Goal: Task Accomplishment & Management: Use online tool/utility

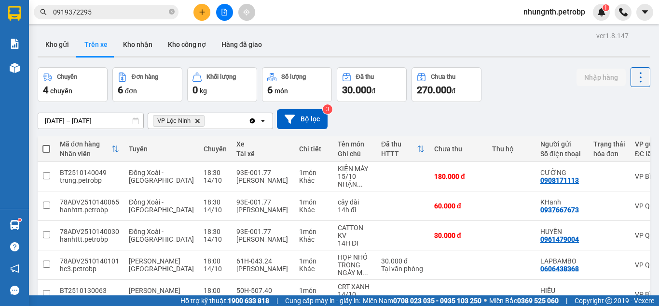
click at [136, 46] on button "Kho nhận" at bounding box center [137, 44] width 45 height 23
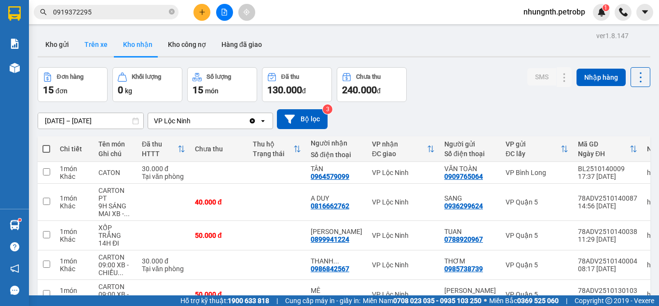
click at [100, 44] on button "Trên xe" at bounding box center [96, 44] width 39 height 23
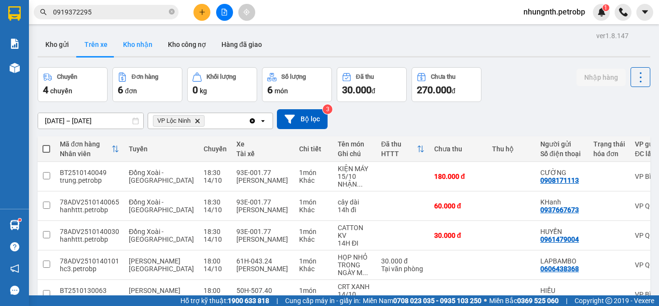
click at [142, 44] on button "Kho nhận" at bounding box center [137, 44] width 45 height 23
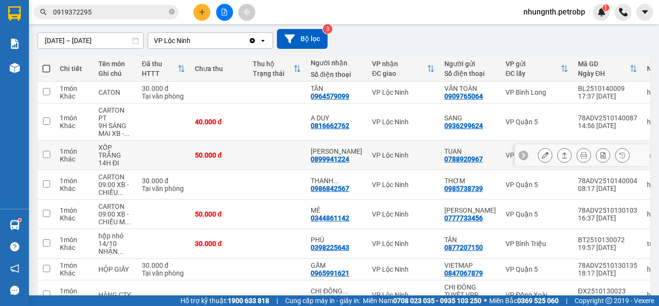
scroll to position [97, 0]
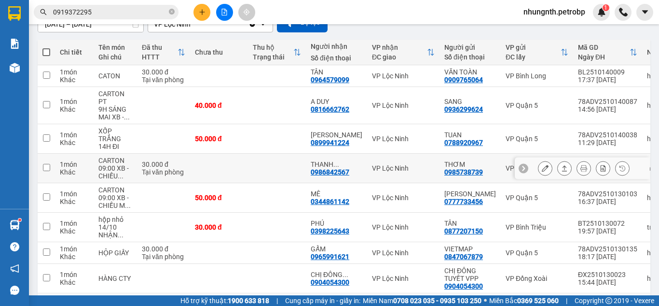
click at [542, 169] on icon at bounding box center [545, 168] width 7 height 7
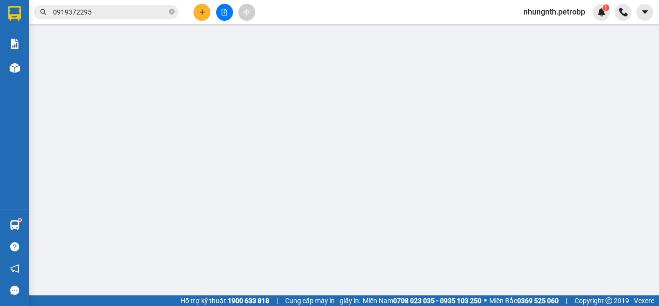
type input "0985738739"
type input "THƠM"
type input "0986842567"
type input "[PERSON_NAME]"
type input "30.000"
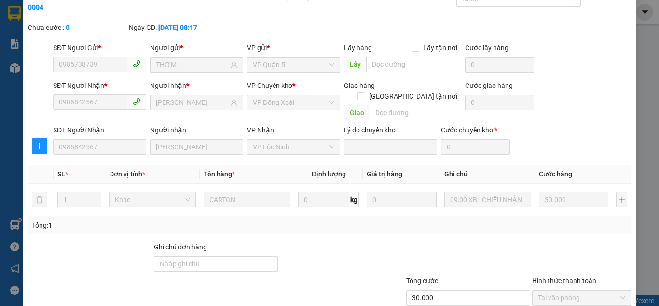
scroll to position [86, 0]
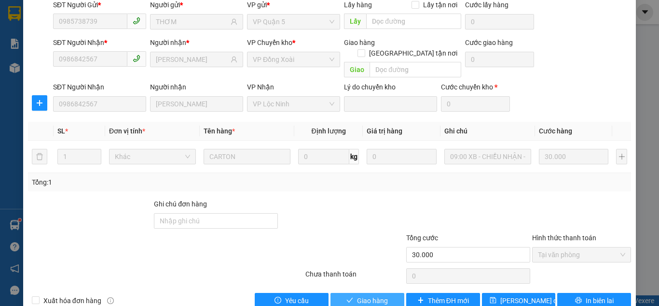
click at [395, 293] on button "Giao hàng" at bounding box center [368, 300] width 74 height 15
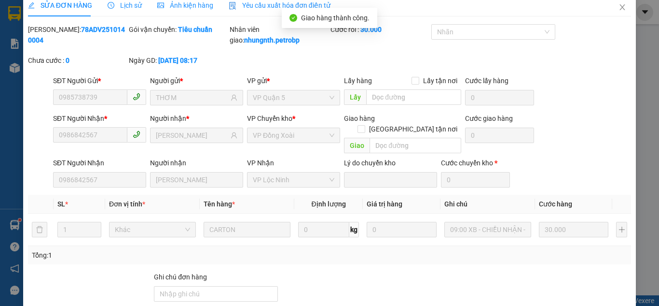
scroll to position [0, 0]
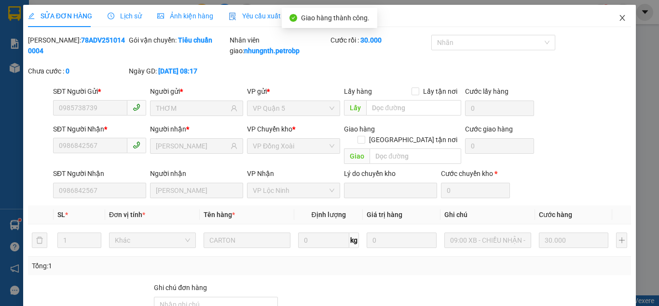
click at [620, 17] on icon "close" at bounding box center [622, 18] width 5 height 6
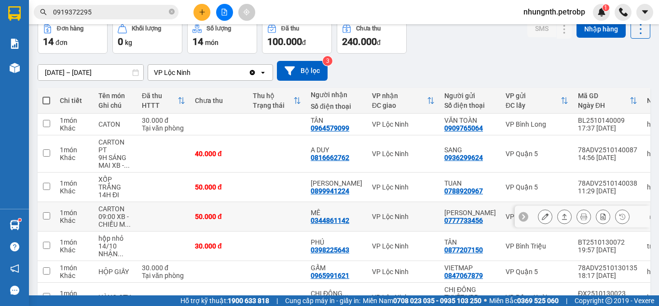
scroll to position [97, 0]
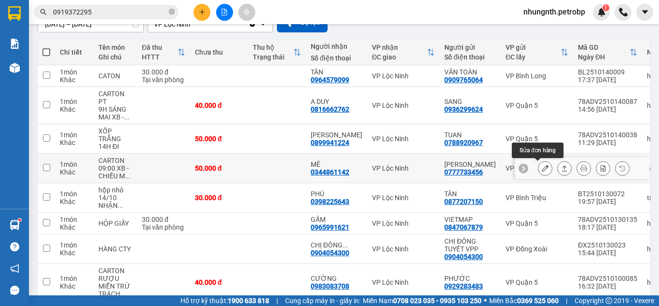
click at [542, 171] on icon at bounding box center [545, 168] width 7 height 7
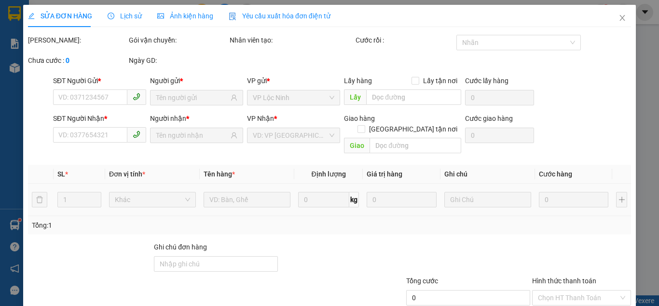
type input "0777733456"
type input "[PERSON_NAME]"
type input "0344861142"
type input "MÊ"
type input "50.000"
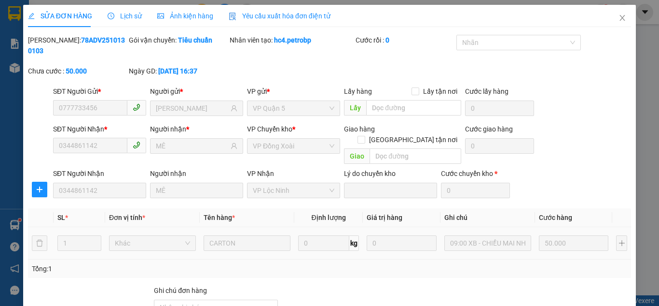
click at [125, 17] on span "Lịch sử" at bounding box center [125, 16] width 34 height 8
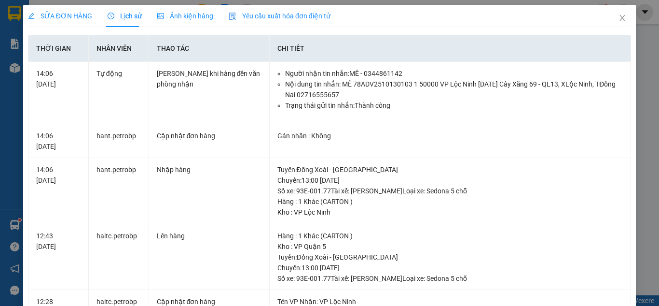
click at [60, 17] on span "SỬA ĐƠN HÀNG" at bounding box center [60, 16] width 64 height 8
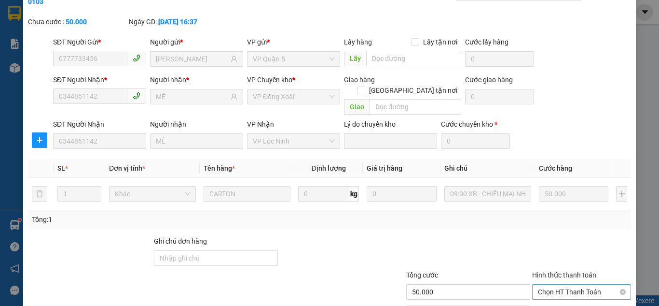
scroll to position [86, 0]
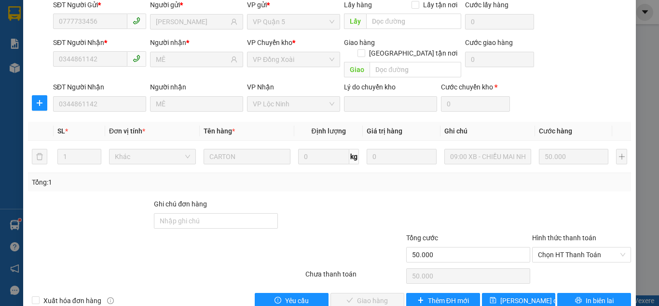
drag, startPoint x: 549, startPoint y: 237, endPoint x: 546, endPoint y: 244, distance: 7.8
click at [548, 247] on span "Chọn HT Thanh Toán" at bounding box center [581, 254] width 87 height 14
click at [543, 250] on div "Tại văn phòng" at bounding box center [576, 252] width 86 height 11
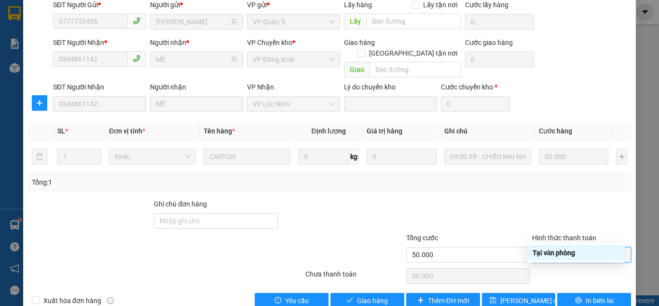
type input "0"
click at [375, 295] on span "Giao hàng" at bounding box center [372, 300] width 31 height 11
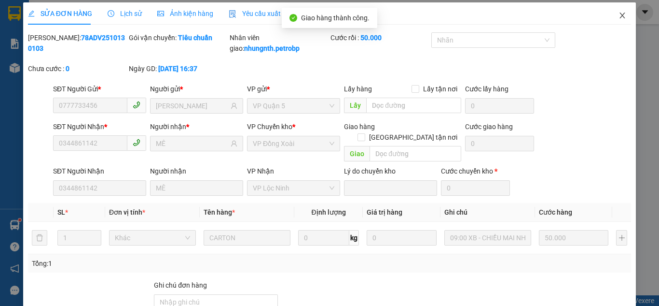
scroll to position [0, 0]
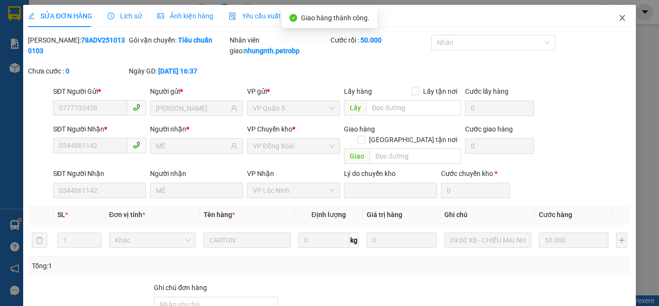
click at [619, 17] on icon "close" at bounding box center [623, 18] width 8 height 8
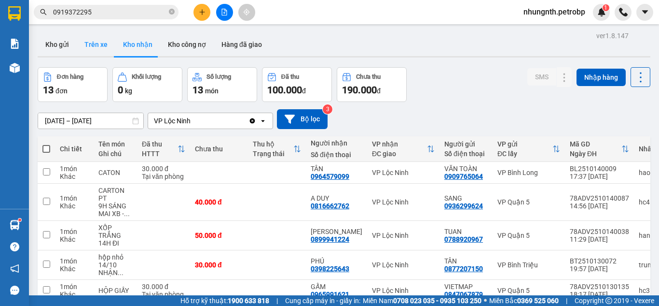
click at [90, 44] on button "Trên xe" at bounding box center [96, 44] width 39 height 23
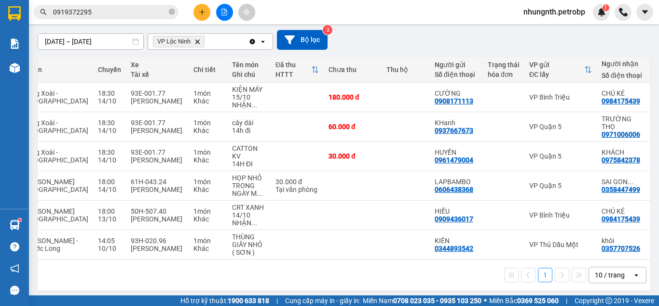
scroll to position [0, 108]
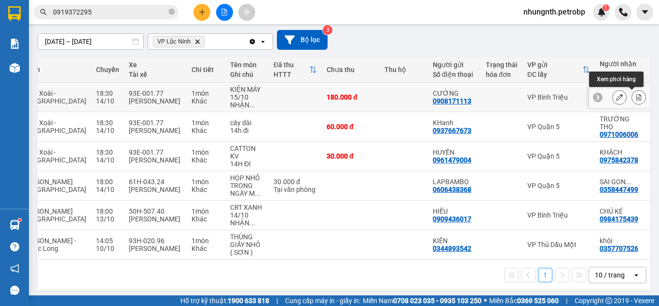
click at [637, 99] on icon at bounding box center [639, 97] width 5 height 7
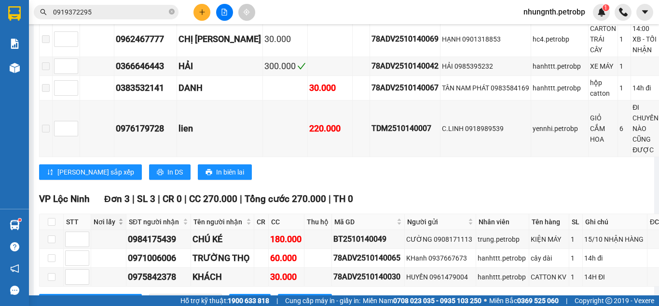
scroll to position [1402, 0]
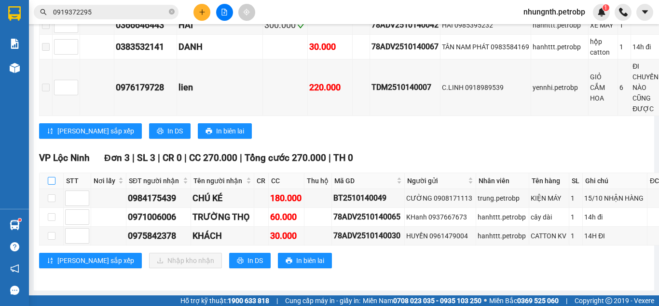
drag, startPoint x: 49, startPoint y: 154, endPoint x: 149, endPoint y: 221, distance: 119.8
click at [50, 177] on input "checkbox" at bounding box center [52, 181] width 8 height 8
checkbox input "true"
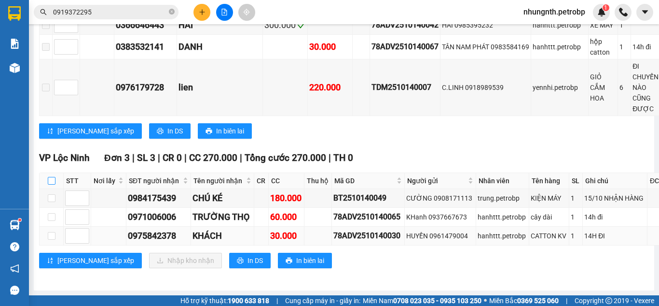
checkbox input "true"
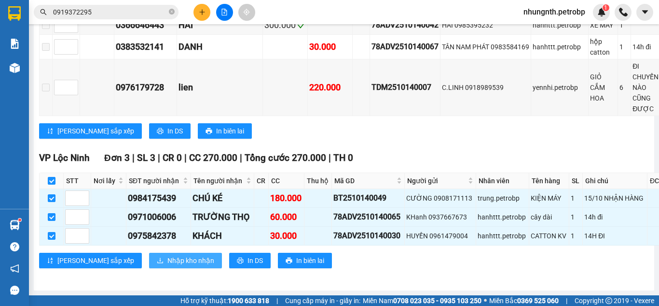
click at [168, 255] on span "Nhập kho nhận" at bounding box center [191, 260] width 47 height 11
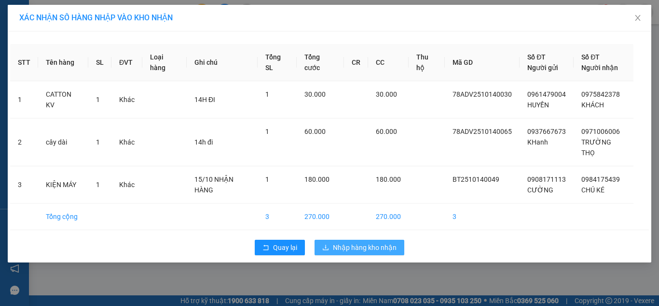
click at [353, 242] on span "Nhập hàng kho nhận" at bounding box center [365, 247] width 64 height 11
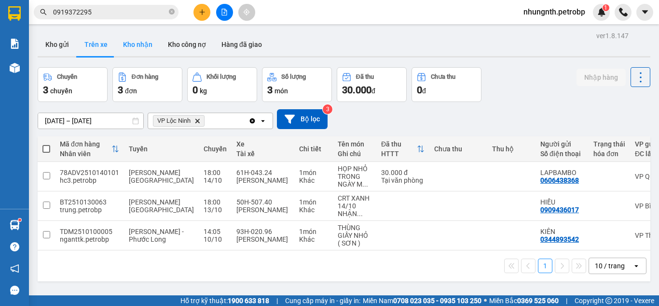
click at [140, 44] on button "Kho nhận" at bounding box center [137, 44] width 45 height 23
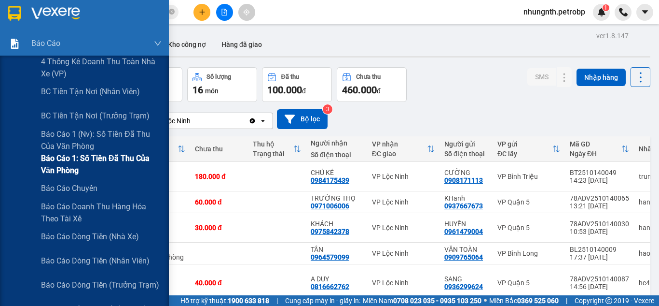
click at [95, 156] on span "Báo cáo 1: Số tiền đã thu của văn phòng" at bounding box center [101, 164] width 121 height 24
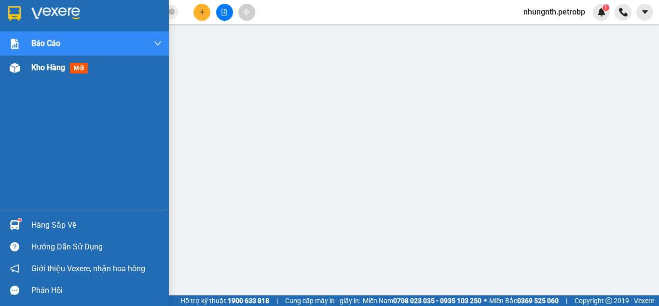
click at [52, 71] on span "Kho hàng" at bounding box center [48, 67] width 34 height 9
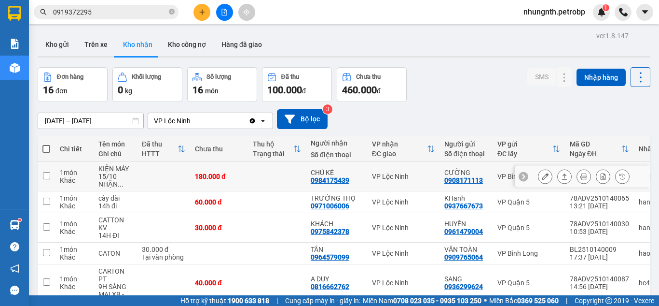
scroll to position [48, 0]
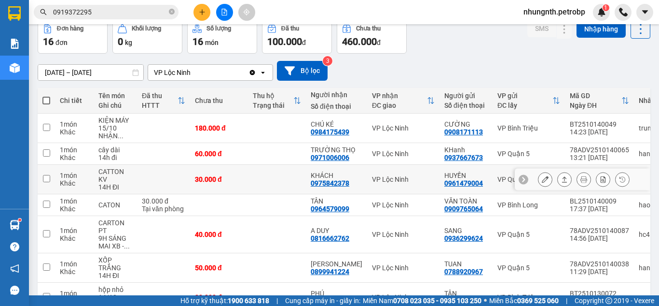
click at [542, 182] on icon at bounding box center [545, 179] width 7 height 7
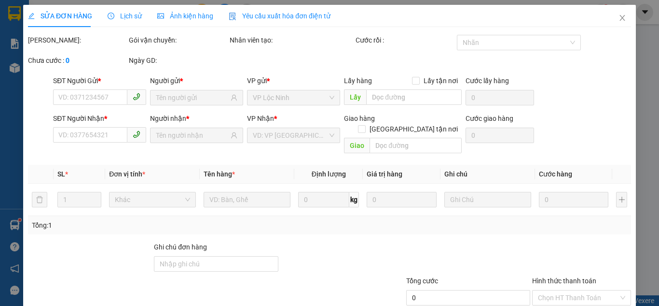
type input "0961479004"
type input "HUYỀN"
type input "0975842378"
type input "KHÁCH"
type input "30.000"
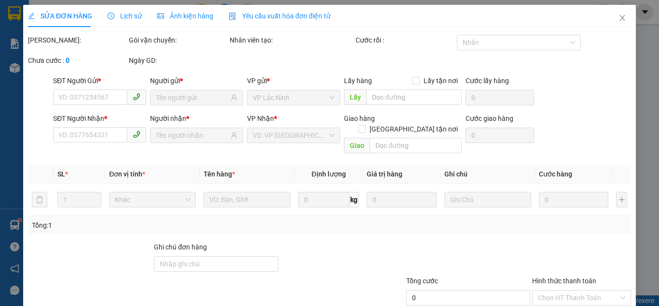
type input "30.000"
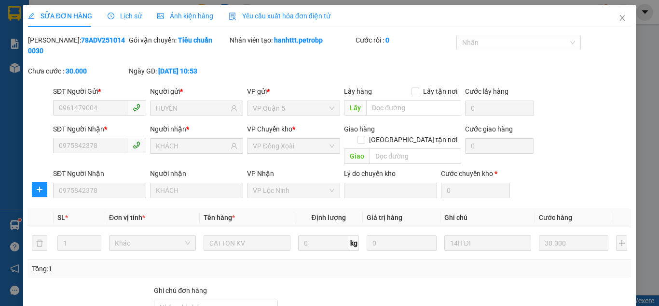
click at [127, 14] on span "Lịch sử" at bounding box center [125, 16] width 34 height 8
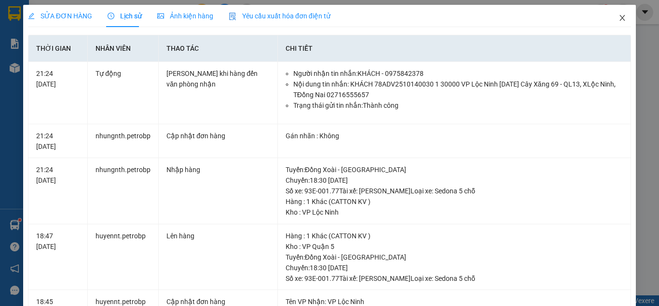
click at [619, 22] on icon "close" at bounding box center [623, 18] width 8 height 8
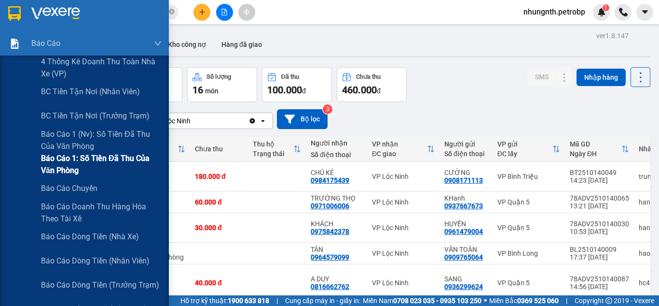
click at [82, 163] on span "Báo cáo 1: Số tiền đã thu của văn phòng" at bounding box center [101, 164] width 121 height 24
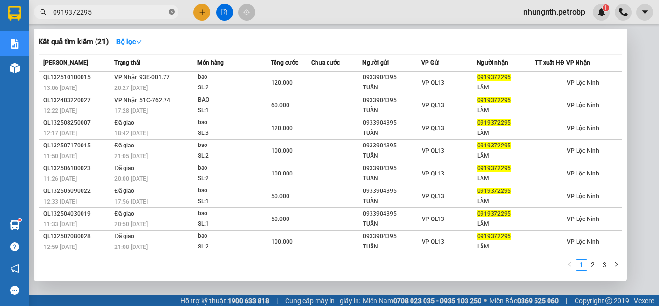
click at [171, 12] on icon "close-circle" at bounding box center [172, 12] width 6 height 6
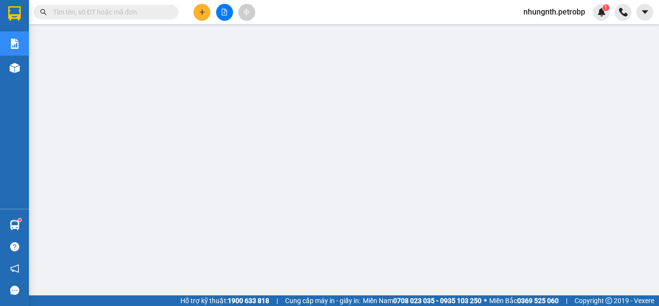
click at [147, 12] on input "text" at bounding box center [110, 12] width 114 height 11
paste input "BT2510140023"
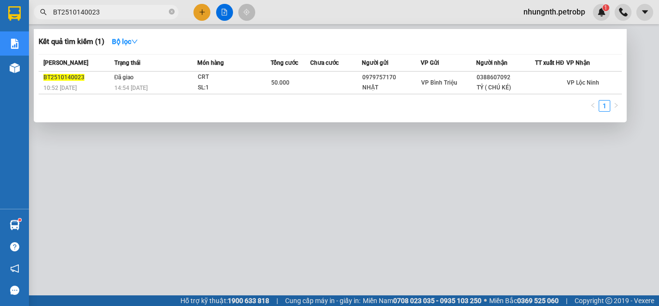
type input "BT2510140023"
click at [226, 185] on div at bounding box center [329, 153] width 659 height 306
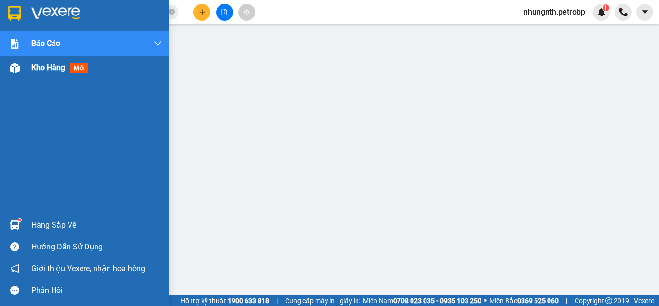
click at [36, 66] on span "Kho hàng" at bounding box center [48, 67] width 34 height 9
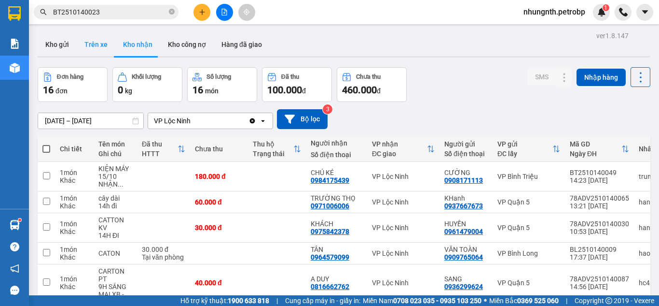
click at [91, 43] on button "Trên xe" at bounding box center [96, 44] width 39 height 23
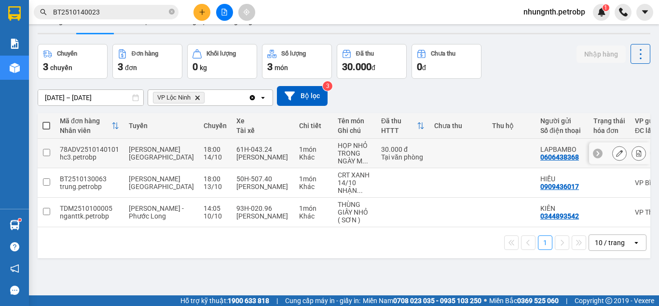
scroll to position [44, 0]
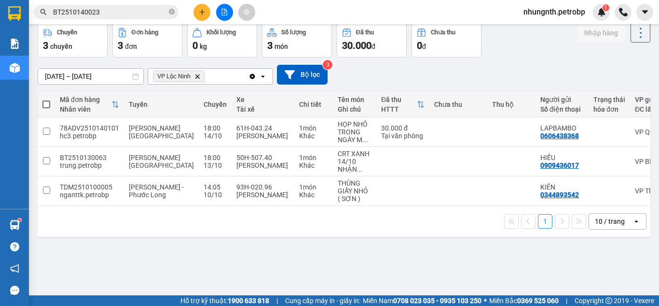
click at [547, 14] on span "nhungnth.petrobp" at bounding box center [554, 12] width 77 height 12
click at [544, 30] on span "Đăng xuất" at bounding box center [558, 30] width 59 height 11
